Goal: Use online tool/utility: Utilize a website feature to perform a specific function

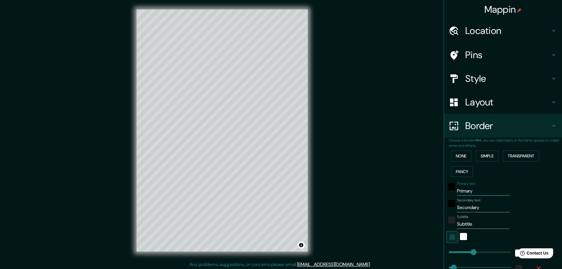
drag, startPoint x: 470, startPoint y: 189, endPoint x: 433, endPoint y: 186, distance: 36.7
click at [434, 187] on div "Mappin Location [GEOGRAPHIC_DATA] [GEOGRAPHIC_DATA] [GEOGRAPHIC_DATA] [GEOGRAPH…" at bounding box center [281, 135] width 562 height 270
type input "BOADILLA"
click at [468, 210] on input "Secondary" at bounding box center [483, 207] width 53 height 9
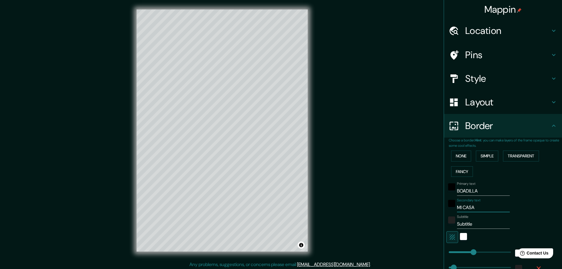
type input "MI CASA"
click at [475, 223] on input "Subtitle" at bounding box center [483, 223] width 53 height 9
type input "TEKLEFOMNO"
click at [450, 222] on div "color-222222" at bounding box center [451, 219] width 7 height 7
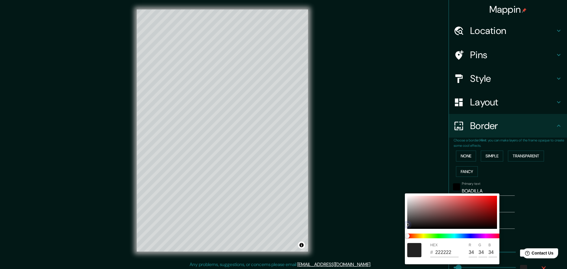
type input "AA2323"
type input "170"
type input "35"
type input "C31616"
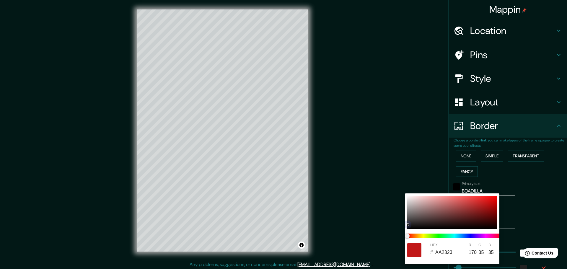
type input "195"
type input "22"
type input "C31515"
type input "21"
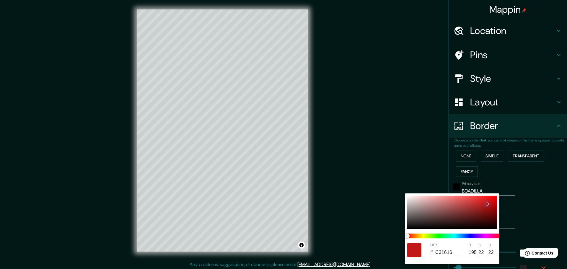
type input "21"
drag, startPoint x: 470, startPoint y: 211, endPoint x: 487, endPoint y: 203, distance: 18.6
click at [487, 203] on div at bounding box center [452, 212] width 90 height 33
click at [486, 161] on div at bounding box center [283, 134] width 567 height 269
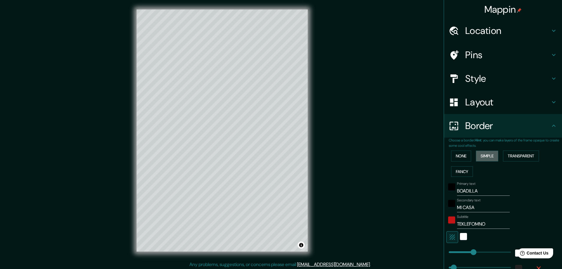
click at [486, 156] on button "Simple" at bounding box center [487, 156] width 22 height 11
click at [461, 155] on button "None" at bounding box center [461, 156] width 20 height 11
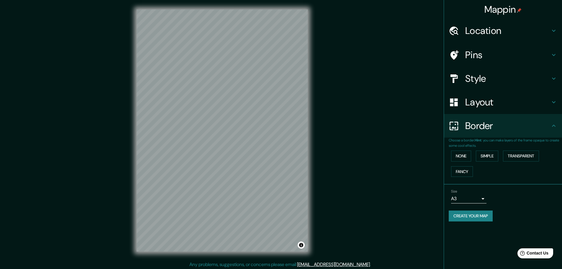
click at [482, 104] on h4 "Layout" at bounding box center [508, 102] width 85 height 12
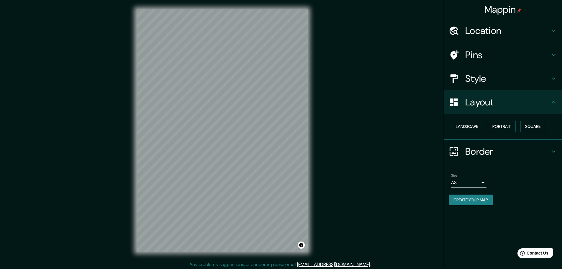
click at [479, 75] on h4 "Style" at bounding box center [508, 79] width 85 height 12
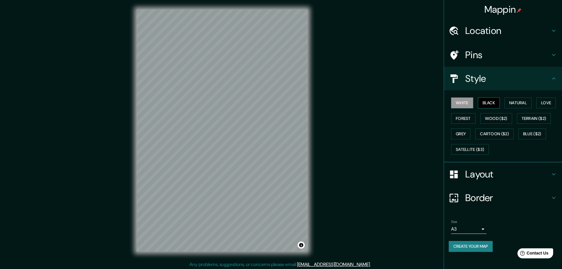
click at [487, 102] on button "Black" at bounding box center [489, 102] width 22 height 11
click at [491, 108] on div "White Black Natural Love Forest Wood ($2) Terrain ($2) Grey Cartoon ($2) Blue (…" at bounding box center [505, 126] width 113 height 62
click at [469, 118] on button "Forest" at bounding box center [463, 118] width 25 height 11
click at [521, 104] on button "Natural" at bounding box center [518, 102] width 27 height 11
click at [546, 103] on button "Love" at bounding box center [546, 102] width 19 height 11
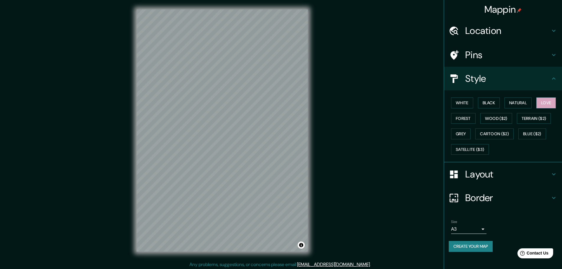
click at [471, 57] on h4 "Pins" at bounding box center [508, 55] width 85 height 12
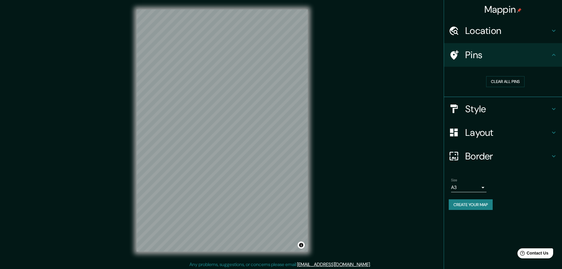
click at [471, 30] on h4 "Location" at bounding box center [508, 31] width 85 height 12
